Goal: Navigation & Orientation: Understand site structure

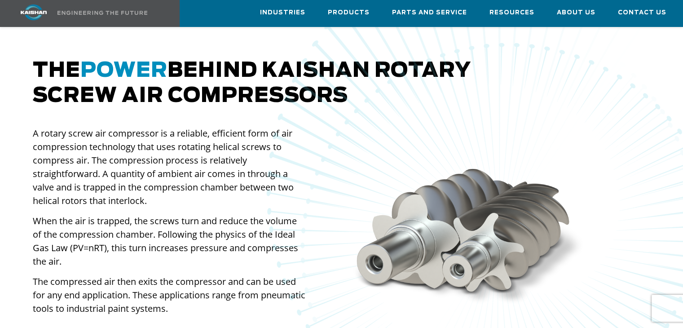
scroll to position [602, 0]
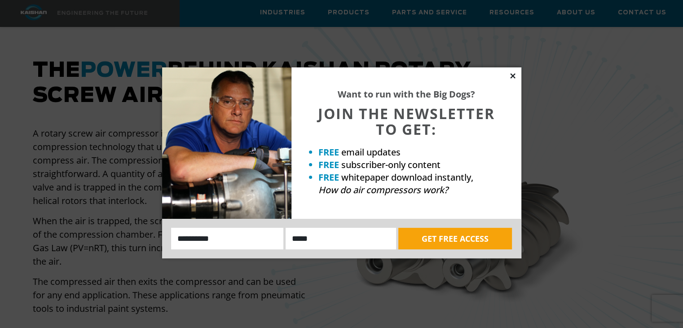
click at [509, 75] on icon at bounding box center [513, 76] width 8 height 8
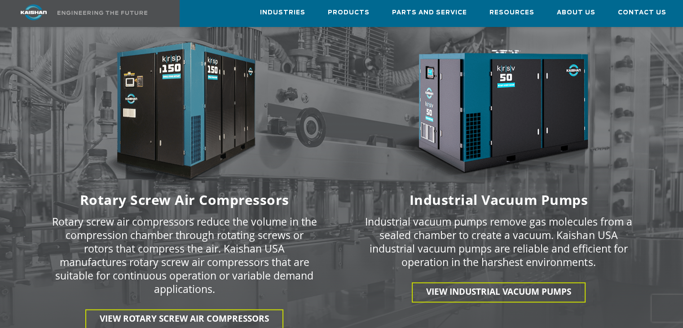
scroll to position [1231, 0]
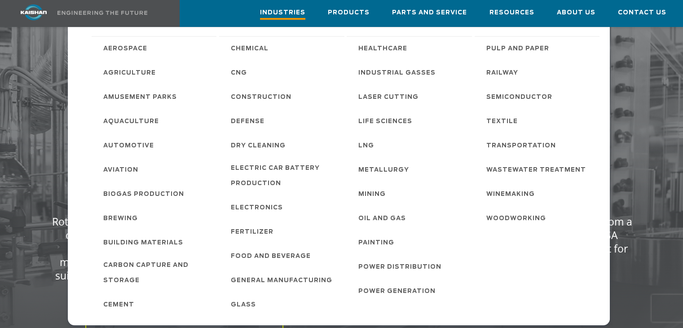
click at [305, 9] on span "Industries" at bounding box center [282, 14] width 45 height 12
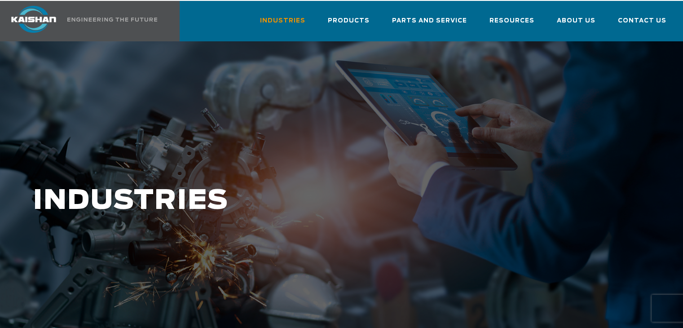
scroll to position [13, 0]
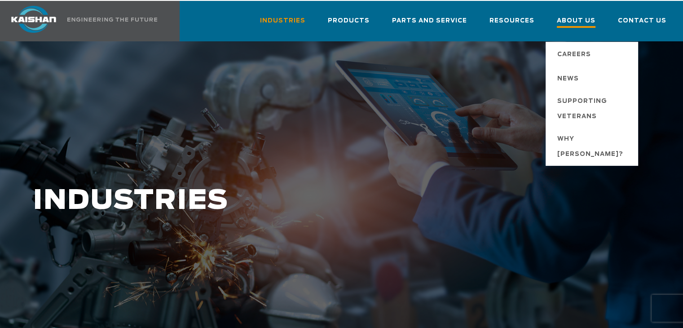
click at [571, 16] on span "About Us" at bounding box center [576, 22] width 39 height 12
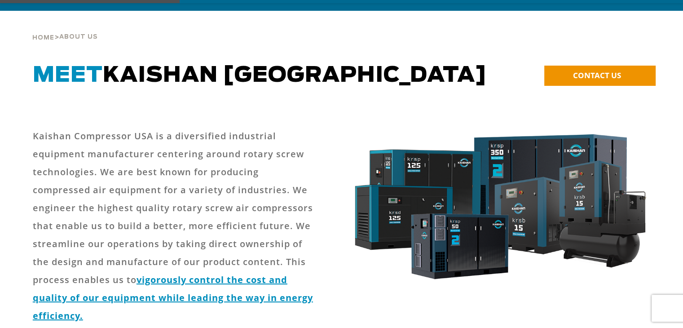
scroll to position [44, 0]
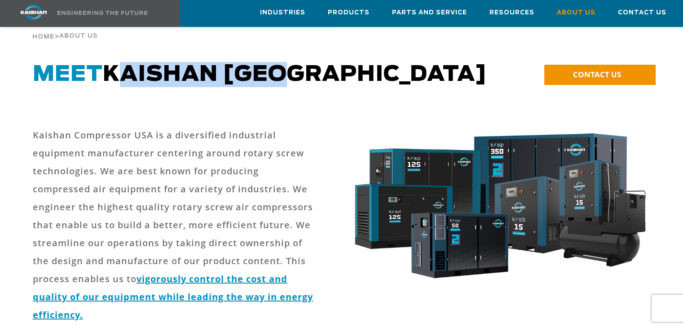
drag, startPoint x: 108, startPoint y: 60, endPoint x: 274, endPoint y: 60, distance: 166.6
click at [274, 64] on span "Meet Kaishan usa" at bounding box center [260, 75] width 455 height 22
click at [278, 64] on span "Meet Kaishan usa" at bounding box center [260, 75] width 455 height 22
drag, startPoint x: 108, startPoint y: 62, endPoint x: 363, endPoint y: 79, distance: 255.7
click at [363, 79] on div "Meet Kaishan usa" at bounding box center [263, 83] width 472 height 43
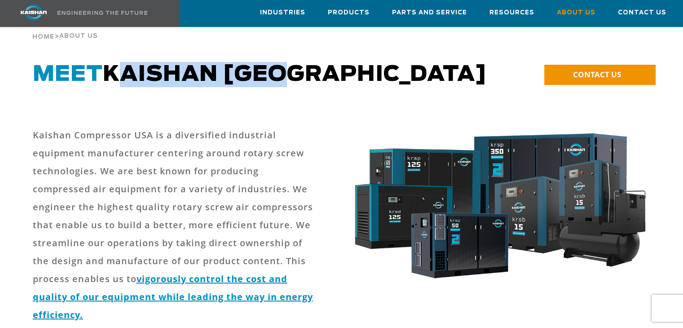
click at [324, 68] on h1 "Meet Kaishan usa" at bounding box center [263, 74] width 461 height 25
